Goal: Task Accomplishment & Management: Manage account settings

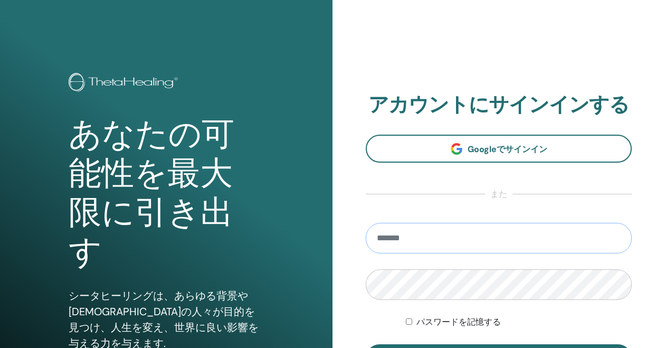
type input "**********"
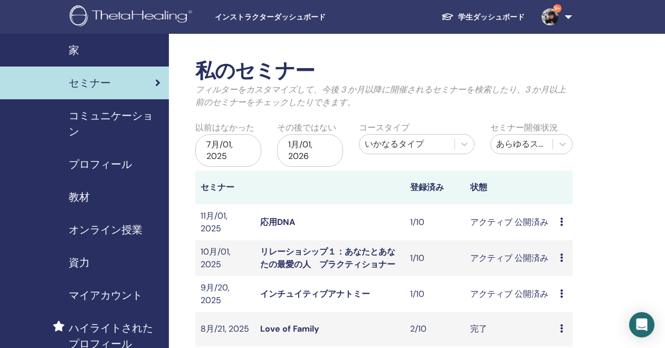
click at [84, 197] on span "教材" at bounding box center [79, 197] width 21 height 16
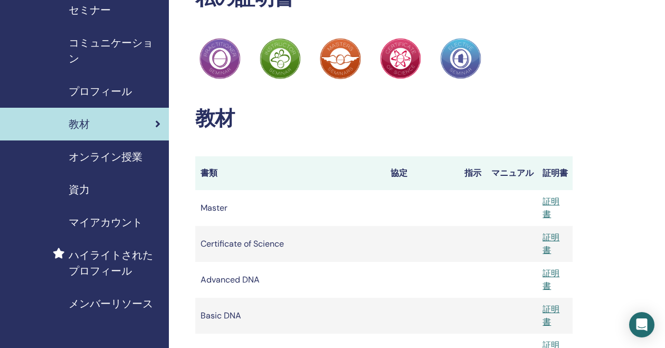
scroll to position [61, 0]
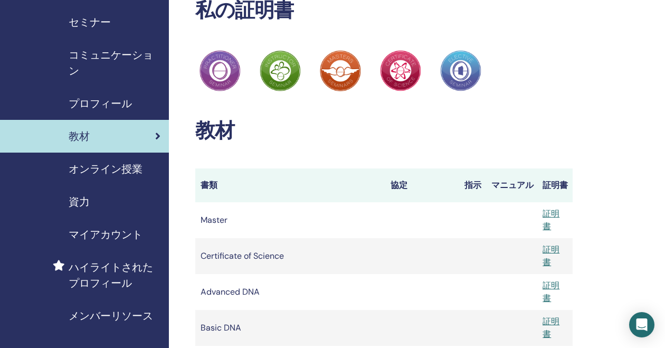
click at [110, 27] on span "セミナー" at bounding box center [90, 22] width 42 height 16
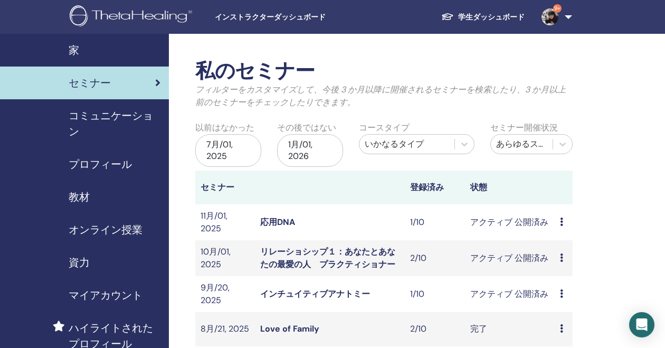
click at [84, 196] on span "教材" at bounding box center [79, 197] width 21 height 16
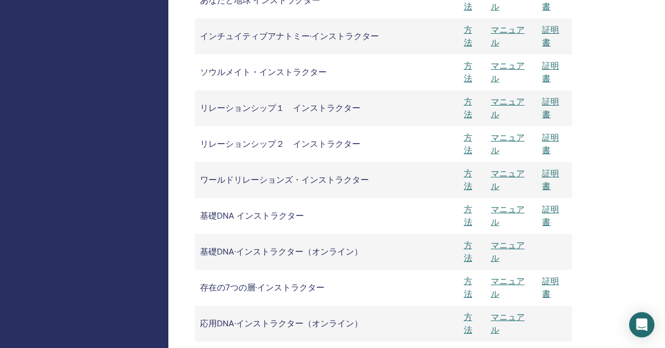
scroll to position [1227, 1]
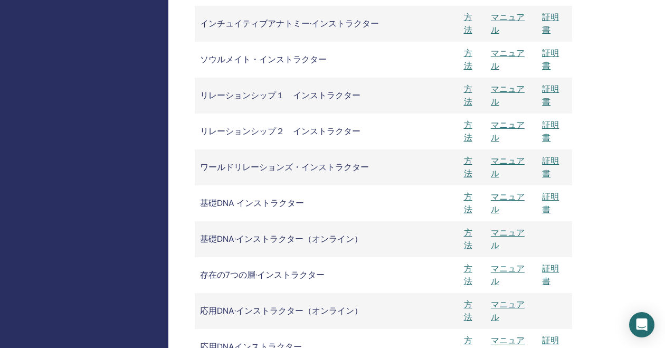
click at [513, 90] on link "マニュアル" at bounding box center [508, 95] width 34 height 24
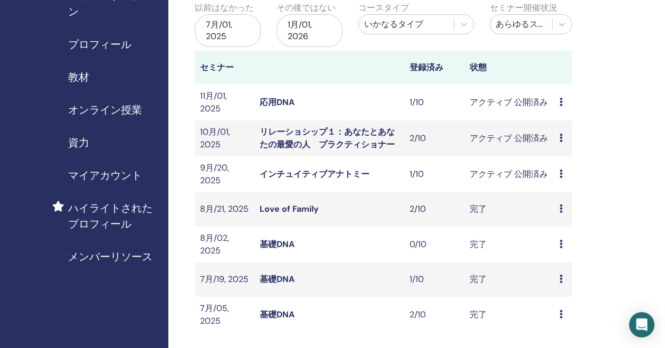
scroll to position [68, 1]
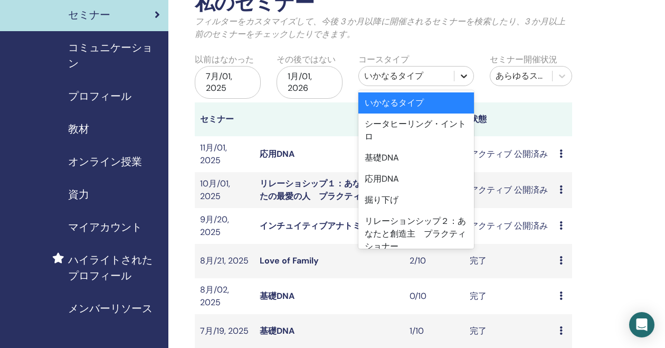
click at [467, 76] on icon at bounding box center [464, 76] width 11 height 11
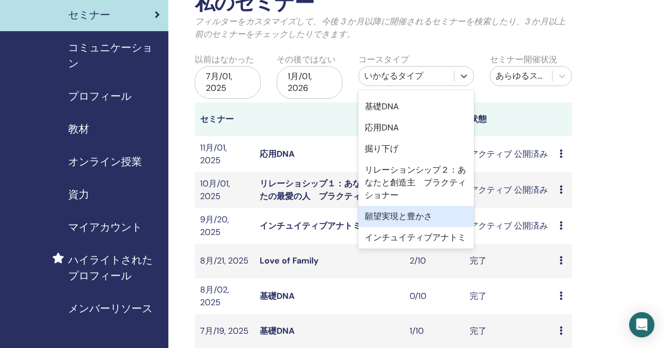
scroll to position [103, 0]
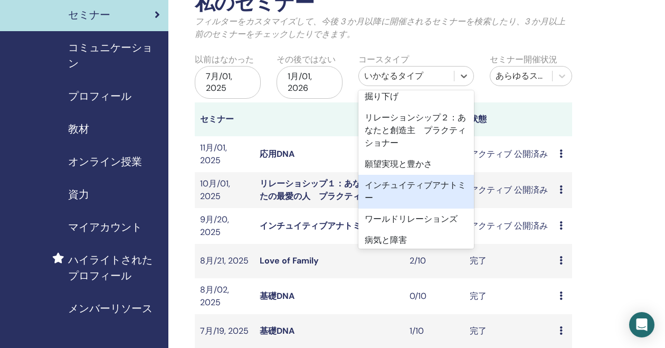
click at [415, 196] on div "インチュイティブアナトミー" at bounding box center [416, 192] width 115 height 34
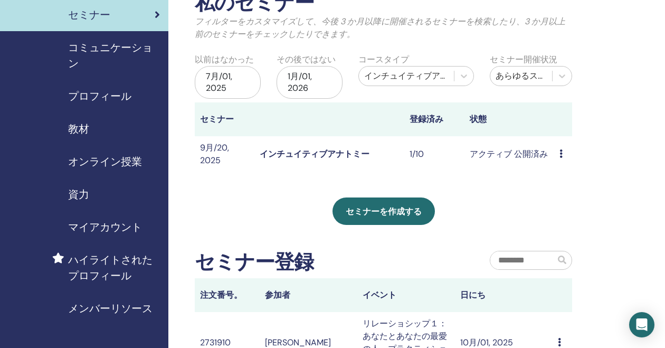
click at [237, 87] on div "7月/01, 2025" at bounding box center [228, 82] width 66 height 33
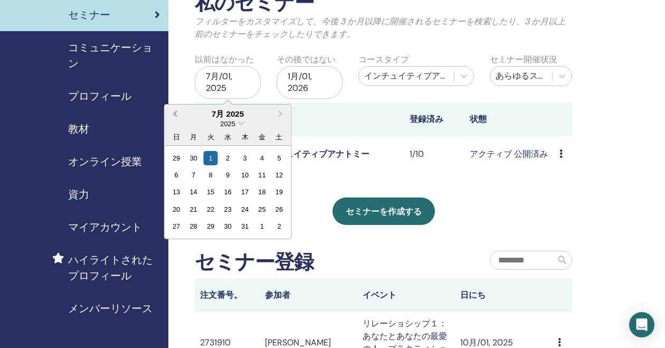
click at [175, 114] on span "Previous Month" at bounding box center [175, 113] width 0 height 11
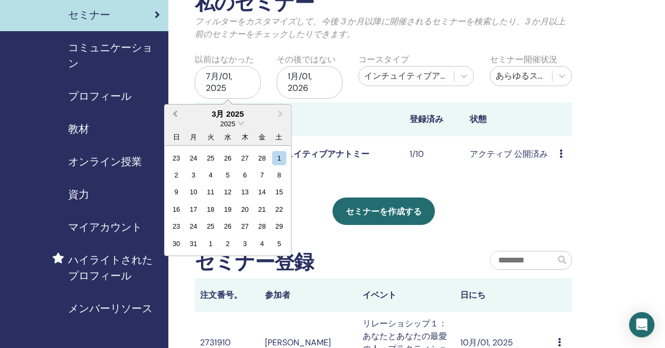
click at [175, 114] on span "Previous Month" at bounding box center [175, 113] width 0 height 11
click at [181, 163] on div "1" at bounding box center [176, 157] width 14 height 14
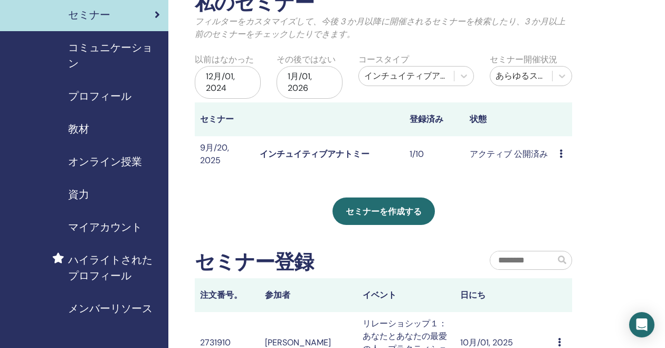
click at [219, 80] on div "12月/01, 2024" at bounding box center [228, 82] width 66 height 33
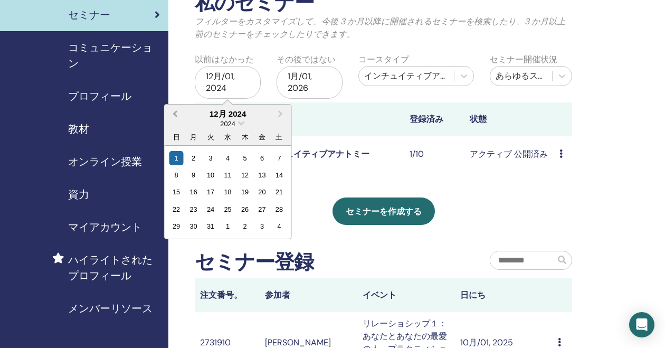
click at [173, 111] on button "Previous Month" at bounding box center [174, 114] width 17 height 17
click at [265, 159] on div "1" at bounding box center [262, 157] width 14 height 14
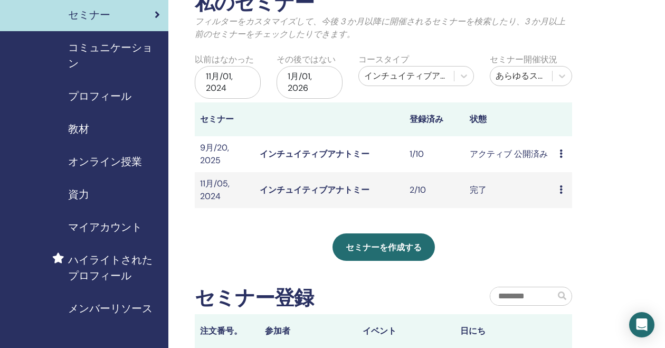
click at [560, 188] on icon at bounding box center [561, 189] width 3 height 8
click at [317, 191] on link "インチュイティブアナトミー" at bounding box center [315, 189] width 110 height 11
